Goal: Task Accomplishment & Management: Complete application form

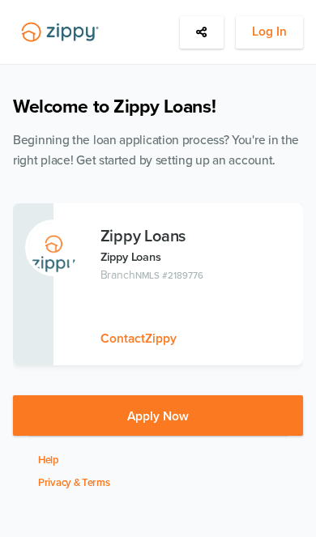
click at [282, 36] on span "Log In" at bounding box center [269, 32] width 35 height 20
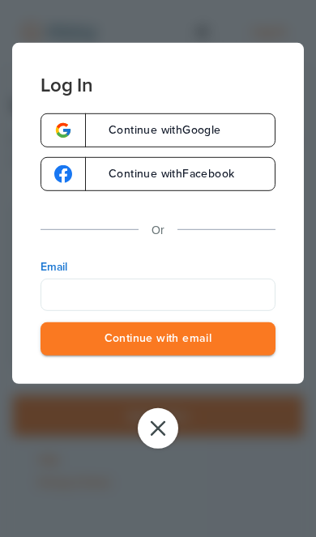
click at [178, 304] on input "Email" at bounding box center [157, 294] width 235 height 32
type input "**********"
click at [158, 340] on button "Continue with email" at bounding box center [157, 338] width 235 height 33
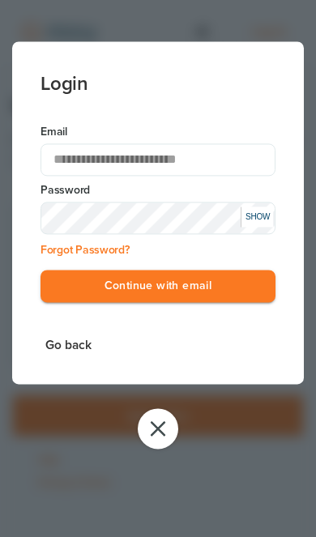
click at [219, 291] on button "Continue with email" at bounding box center [157, 286] width 235 height 33
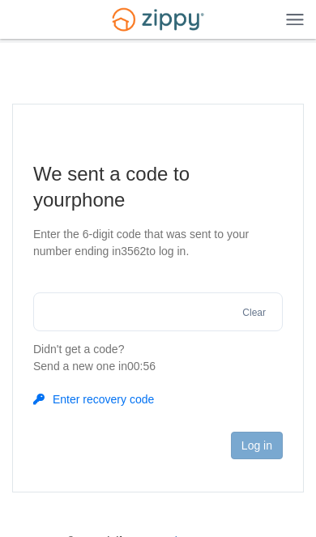
click at [211, 313] on input "text" at bounding box center [157, 311] width 249 height 39
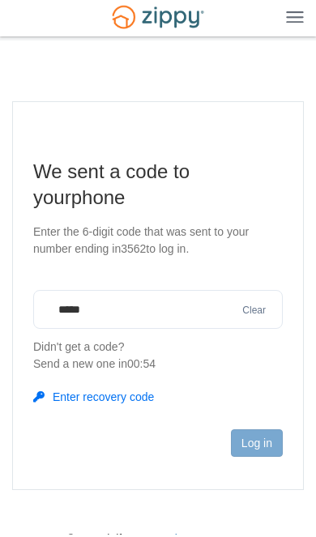
type input "******"
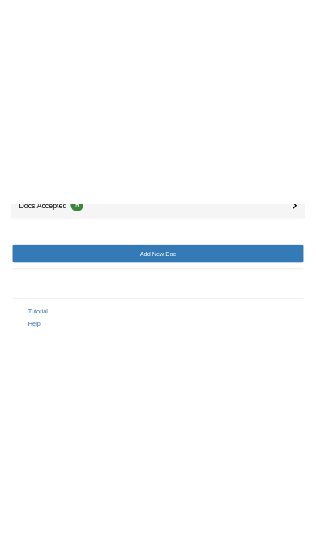
scroll to position [294, 0]
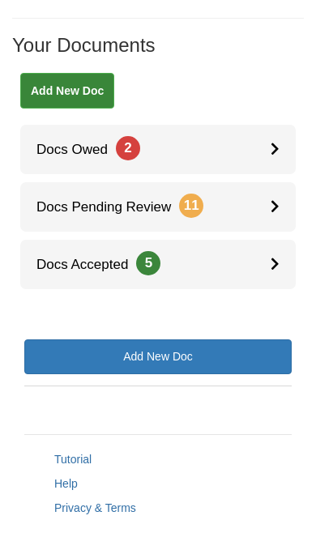
click at [270, 184] on link "Docs Pending Review 11" at bounding box center [157, 206] width 275 height 49
click at [244, 125] on link "Docs Owed 2" at bounding box center [157, 149] width 275 height 49
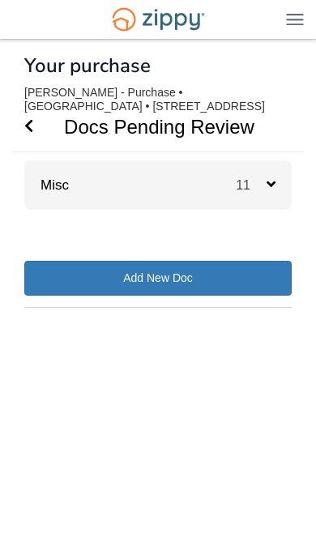
click at [277, 187] on div "11" at bounding box center [264, 184] width 56 height 49
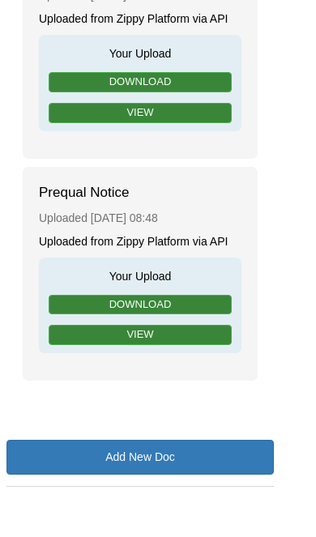
scroll to position [2631, 17]
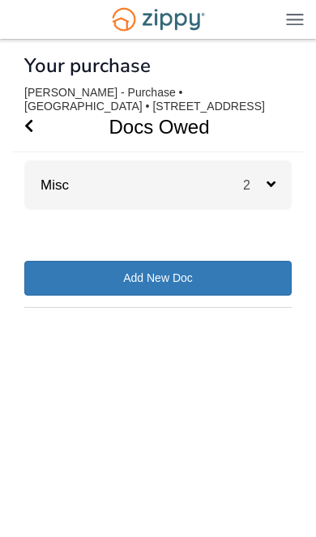
click at [255, 185] on span "2" at bounding box center [254, 185] width 23 height 14
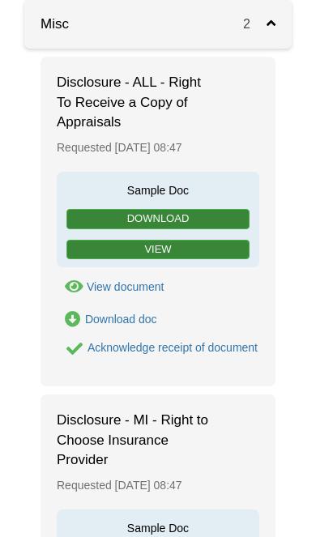
scroll to position [162, 0]
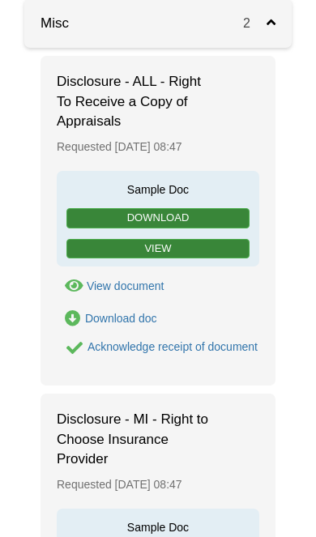
click at [216, 248] on link "View" at bounding box center [157, 249] width 183 height 20
